Goal: Check status: Check status

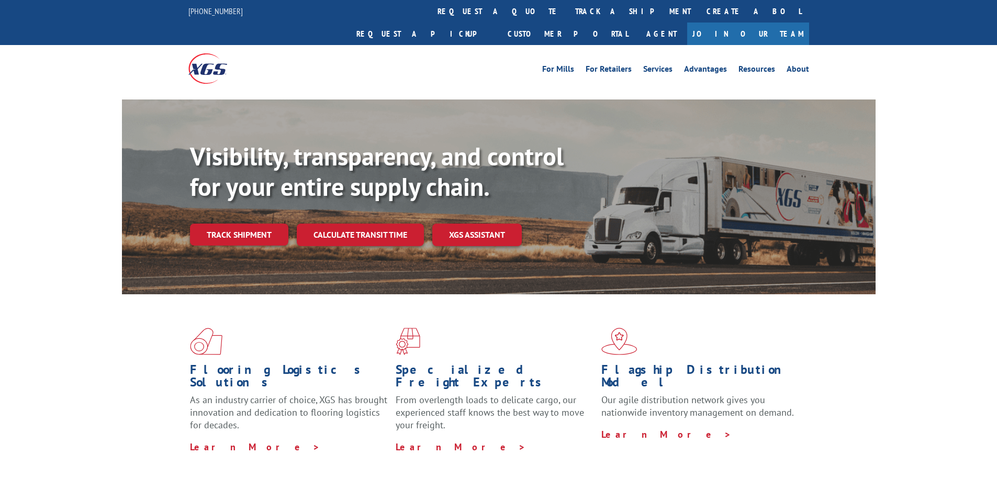
click at [262, 224] on link "Track shipment" at bounding box center [239, 235] width 98 height 22
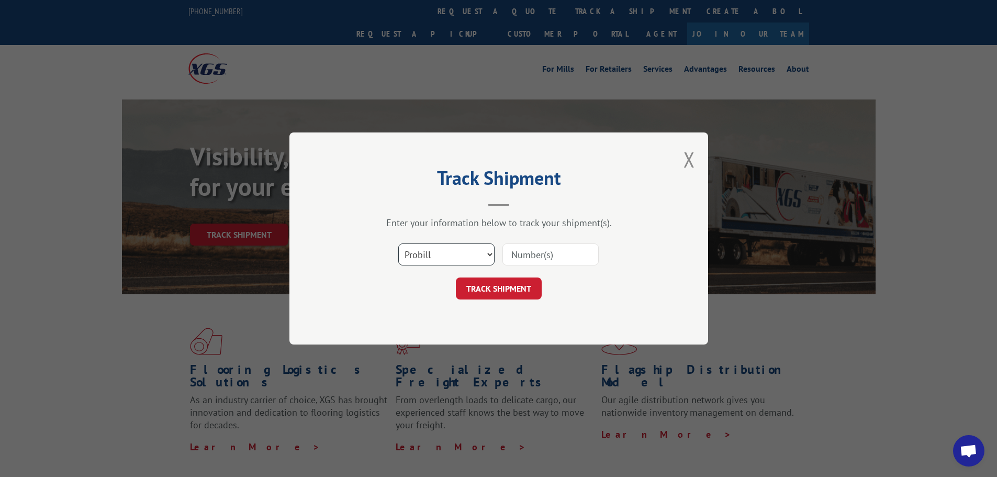
scroll to position [315, 0]
click at [526, 257] on input at bounding box center [551, 254] width 96 height 22
paste input "17692709"
type input "17692709"
click at [500, 283] on button "TRACK SHIPMENT" at bounding box center [499, 288] width 86 height 22
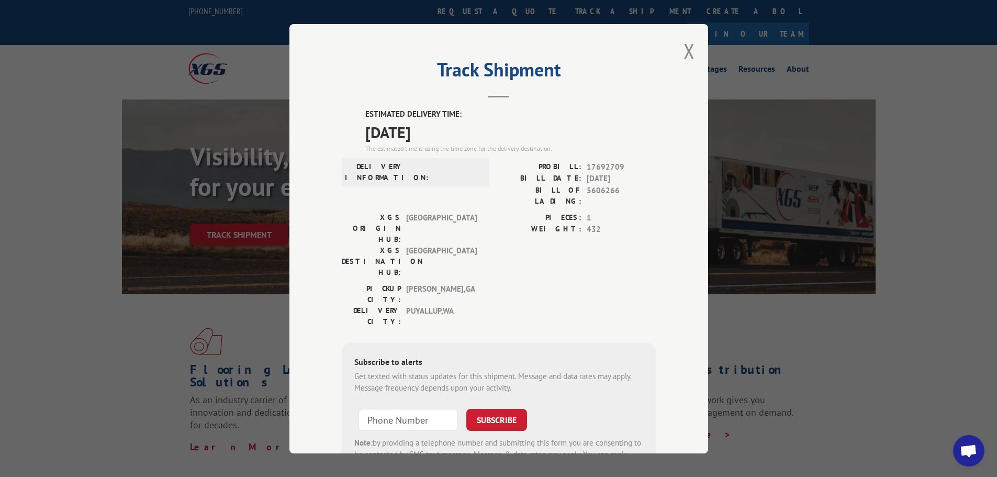
click at [679, 44] on div "Track Shipment ESTIMATED DELIVERY TIME: [DATE] The estimated time is using the …" at bounding box center [499, 238] width 419 height 429
drag, startPoint x: 681, startPoint y: 50, endPoint x: 710, endPoint y: 54, distance: 29.5
click at [684, 51] on button "Close modal" at bounding box center [690, 51] width 12 height 28
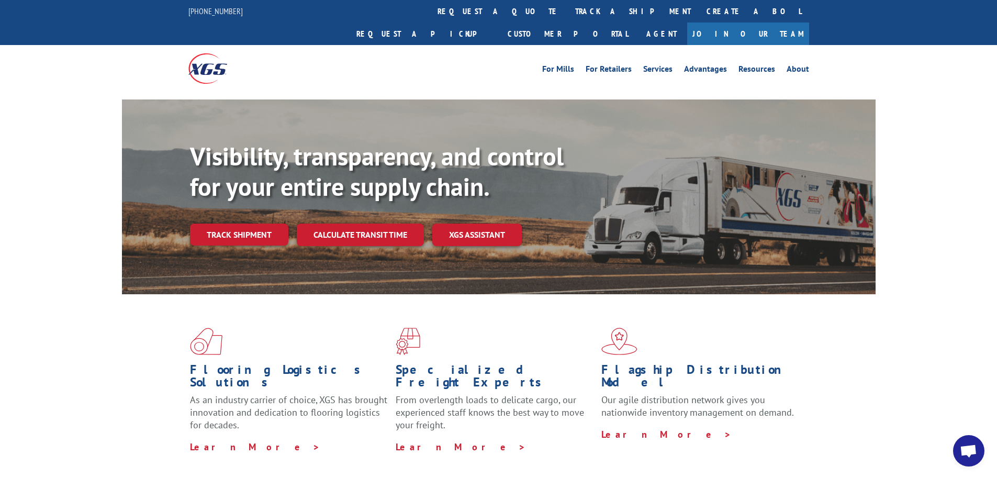
click at [883, 92] on div at bounding box center [498, 96] width 997 height 8
drag, startPoint x: 935, startPoint y: 114, endPoint x: 925, endPoint y: 103, distance: 14.4
click at [931, 114] on div "Visibility, transparency, and control for your entire supply chain. Track shipm…" at bounding box center [498, 206] width 997 height 215
click at [894, 107] on div "Visibility, transparency, and control for your entire supply chain. Track shipm…" at bounding box center [498, 206] width 997 height 215
